Goal: Information Seeking & Learning: Learn about a topic

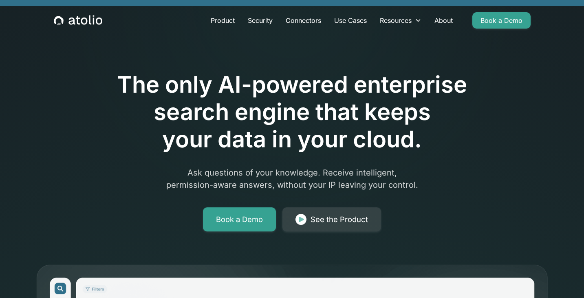
scroll to position [14, 0]
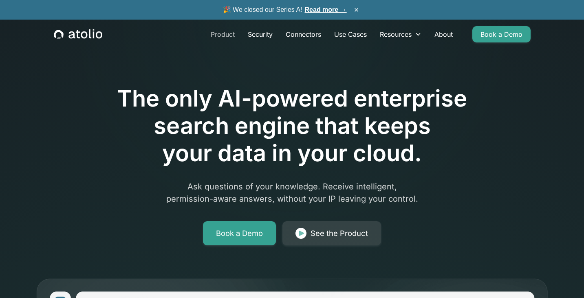
click at [220, 34] on link "Product" at bounding box center [222, 34] width 37 height 16
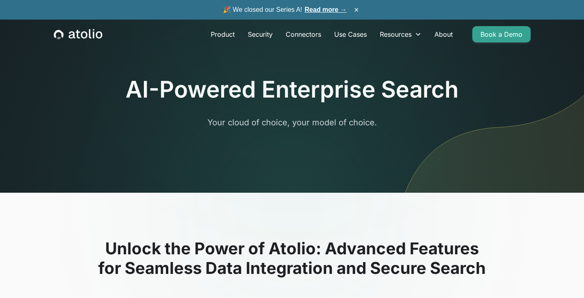
click at [322, 6] on link "Read more →" at bounding box center [326, 9] width 42 height 7
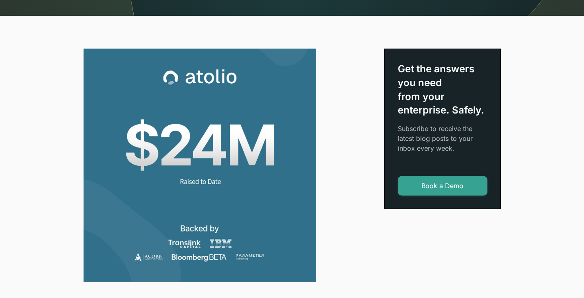
click at [219, 136] on img at bounding box center [200, 165] width 233 height 233
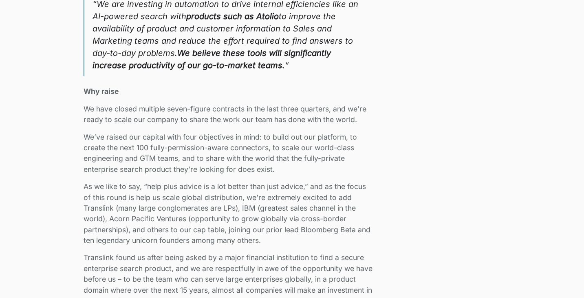
scroll to position [1297, 0]
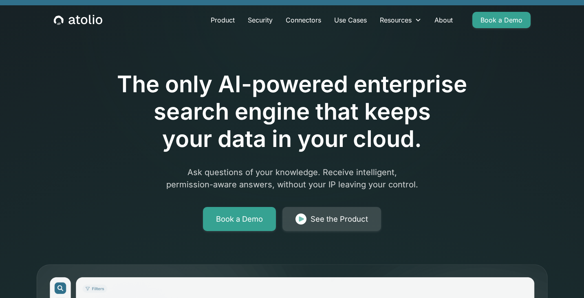
click at [328, 212] on link "See the Product" at bounding box center [332, 219] width 99 height 24
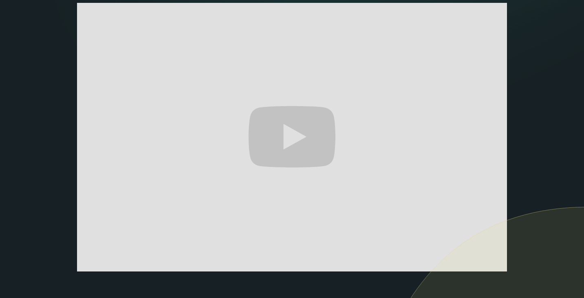
scroll to position [148, 0]
